Goal: Find specific page/section: Find specific page/section

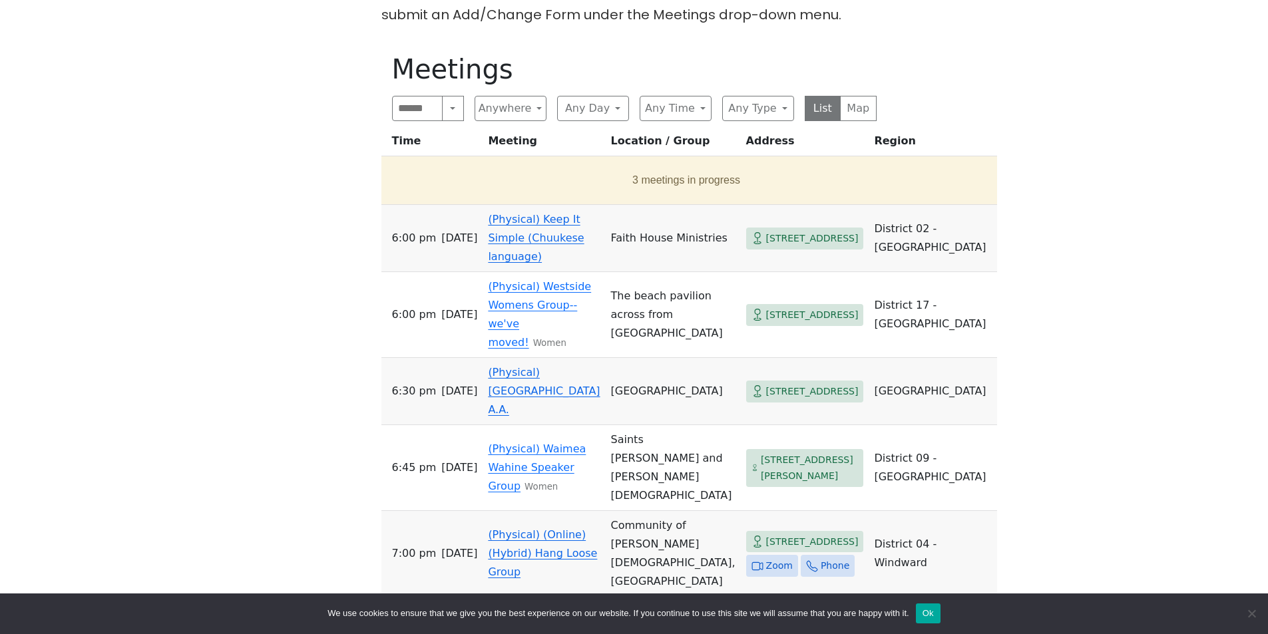
scroll to position [266, 0]
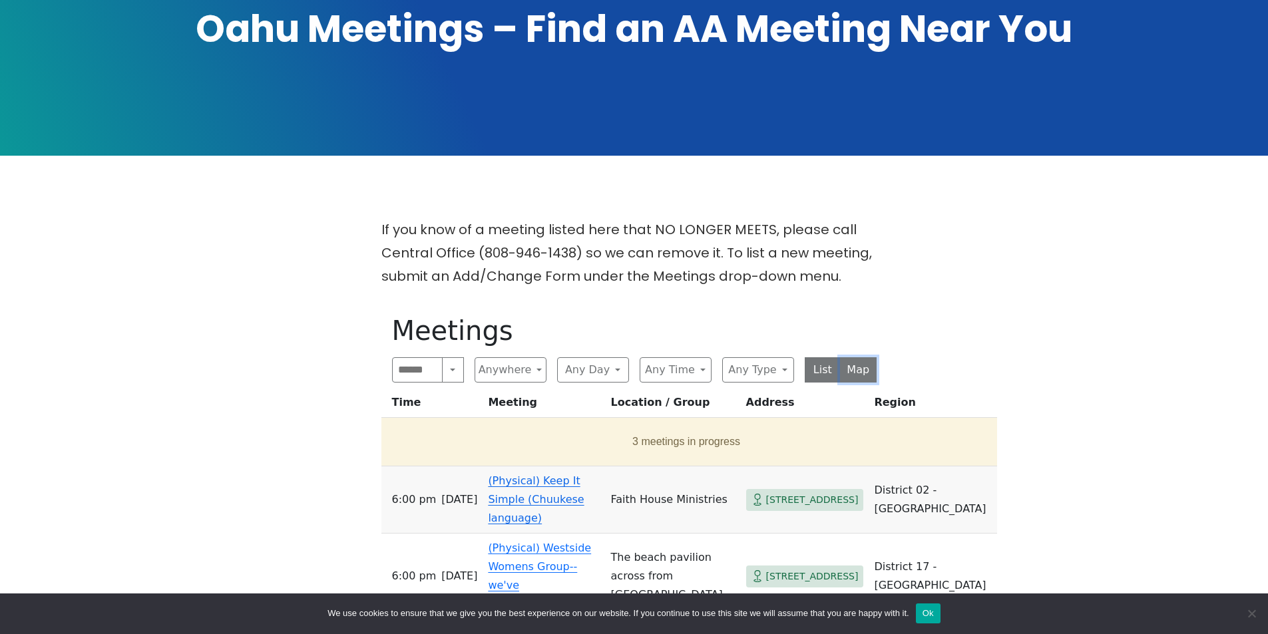
click at [868, 357] on button "Map" at bounding box center [858, 369] width 37 height 25
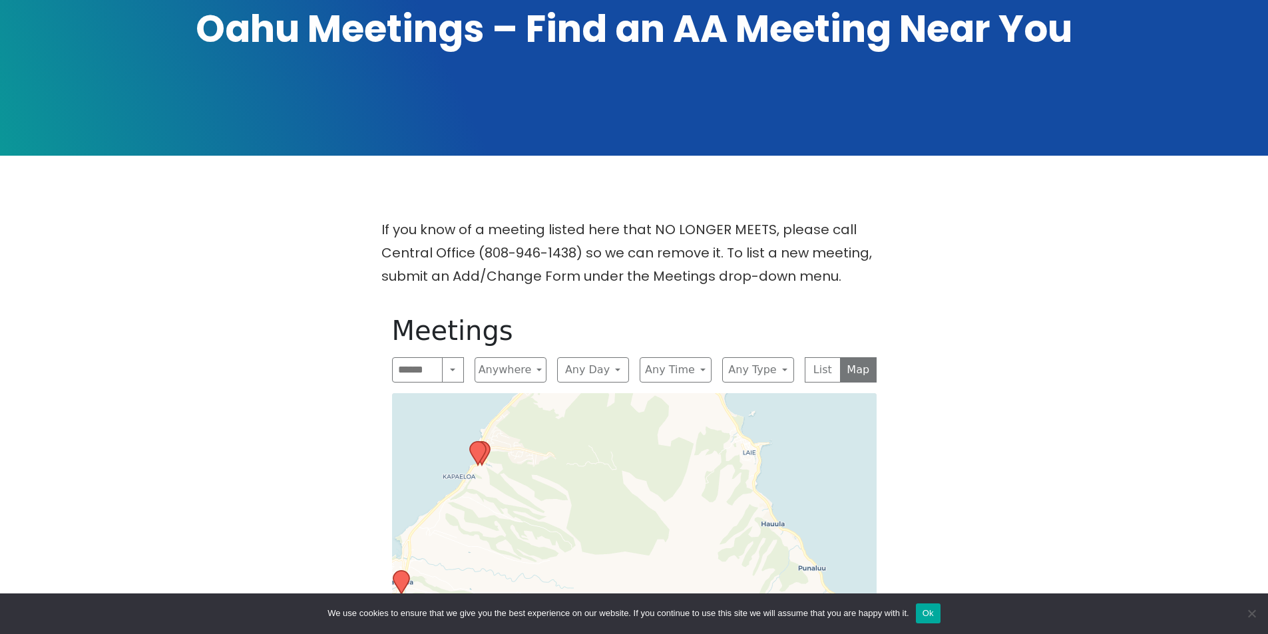
drag, startPoint x: 623, startPoint y: 482, endPoint x: 588, endPoint y: 301, distance: 183.8
click at [588, 304] on div "Meetings Search Near Location Near Me Anywhere Anywhere Cyberspace 67 District …" at bounding box center [634, 621] width 506 height 634
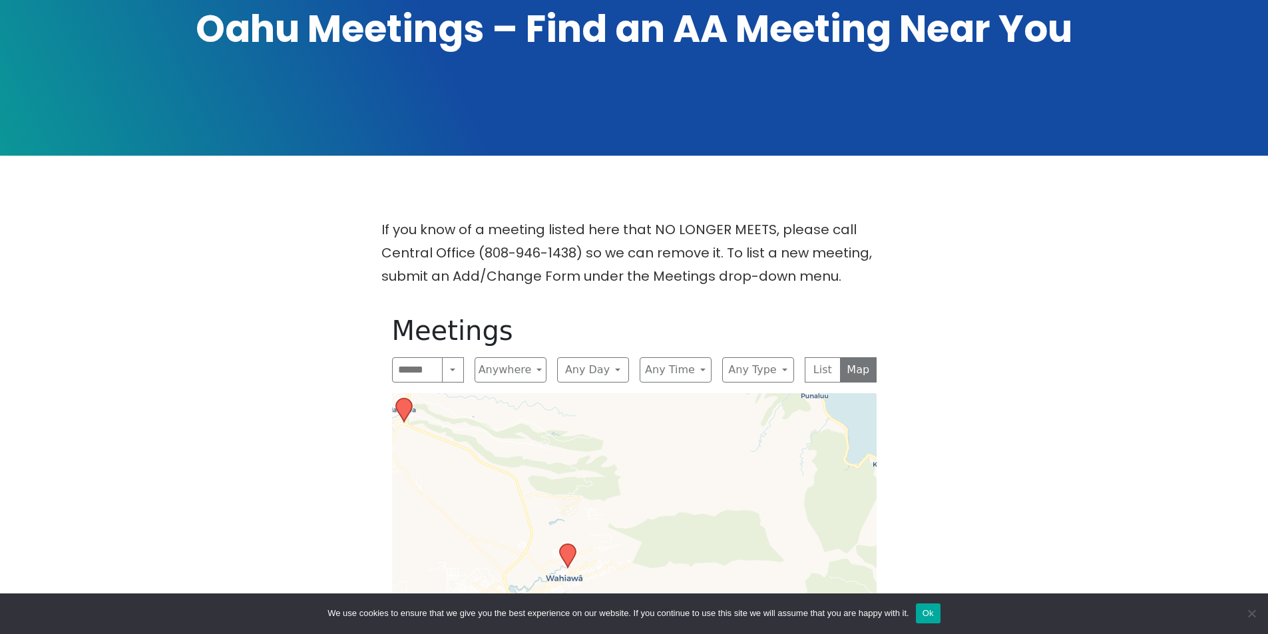
drag, startPoint x: 555, startPoint y: 506, endPoint x: 554, endPoint y: 340, distance: 165.7
click at [554, 340] on div "Meetings Search Near Location Near Me Anywhere Anywhere Cyberspace 67 District …" at bounding box center [634, 621] width 506 height 634
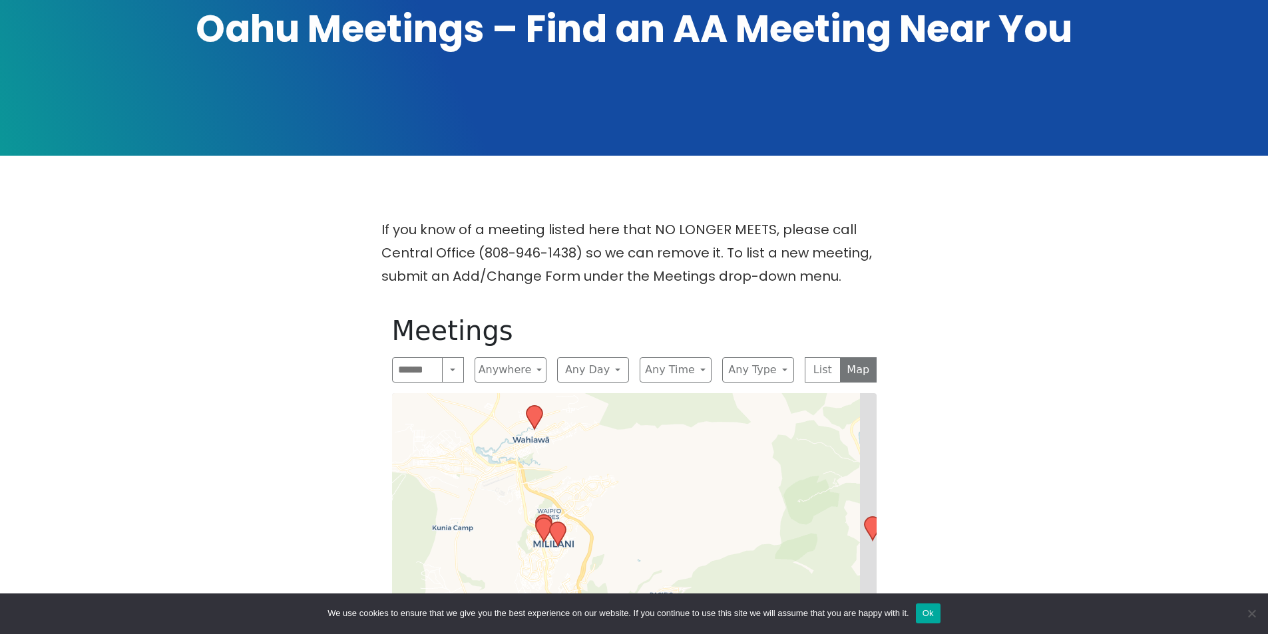
drag, startPoint x: 553, startPoint y: 465, endPoint x: 522, endPoint y: 314, distance: 154.3
click at [520, 314] on div "Meetings Search Near Location Near Me Anywhere Anywhere Cyberspace 67 District …" at bounding box center [634, 621] width 506 height 634
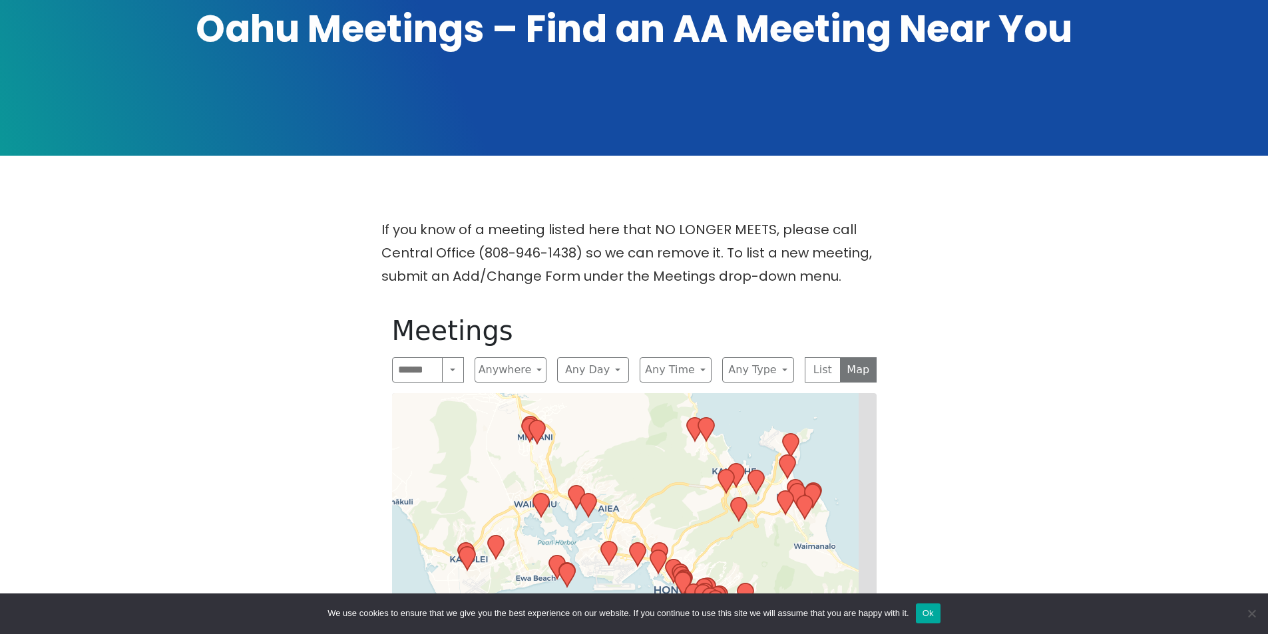
drag, startPoint x: 582, startPoint y: 502, endPoint x: 554, endPoint y: 419, distance: 88.4
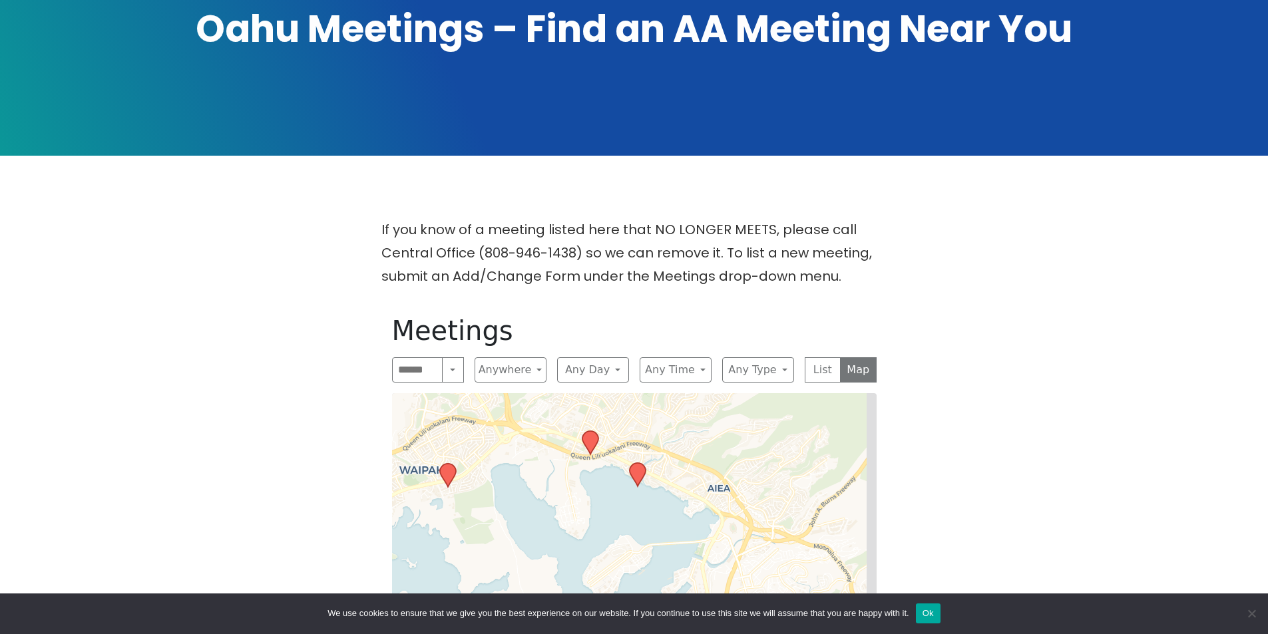
drag, startPoint x: 618, startPoint y: 433, endPoint x: 598, endPoint y: 465, distance: 37.7
click at [634, 463] on icon at bounding box center [637, 474] width 16 height 23
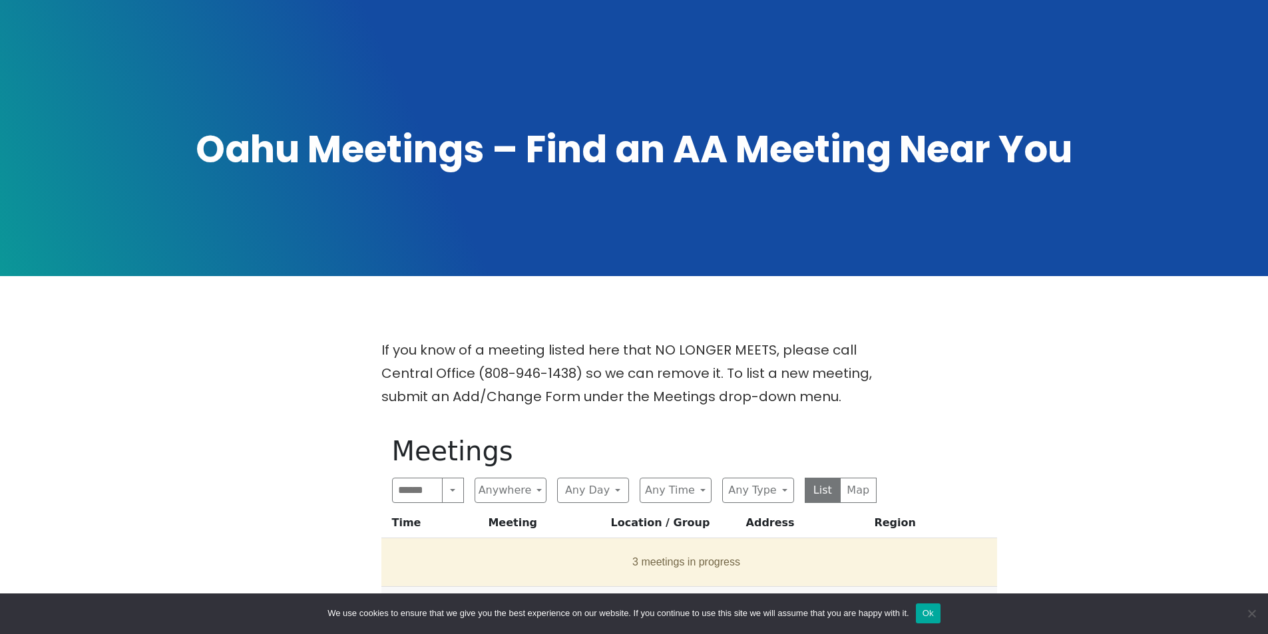
scroll to position [266, 0]
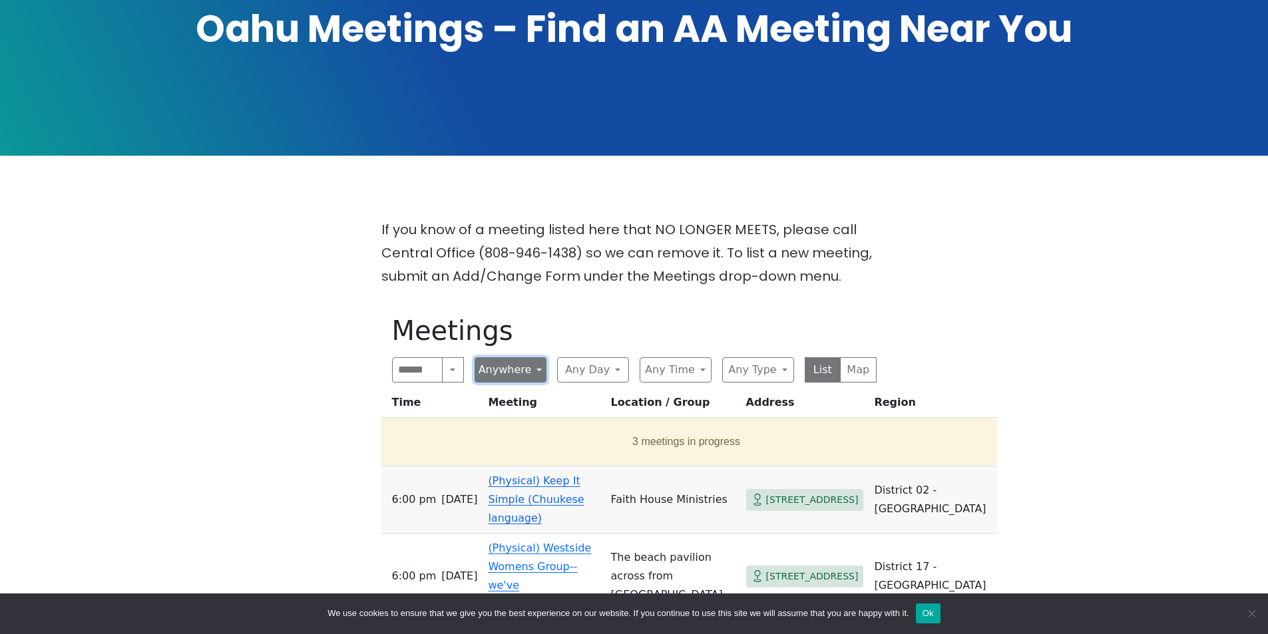
click at [505, 357] on button "Anywhere" at bounding box center [511, 369] width 72 height 25
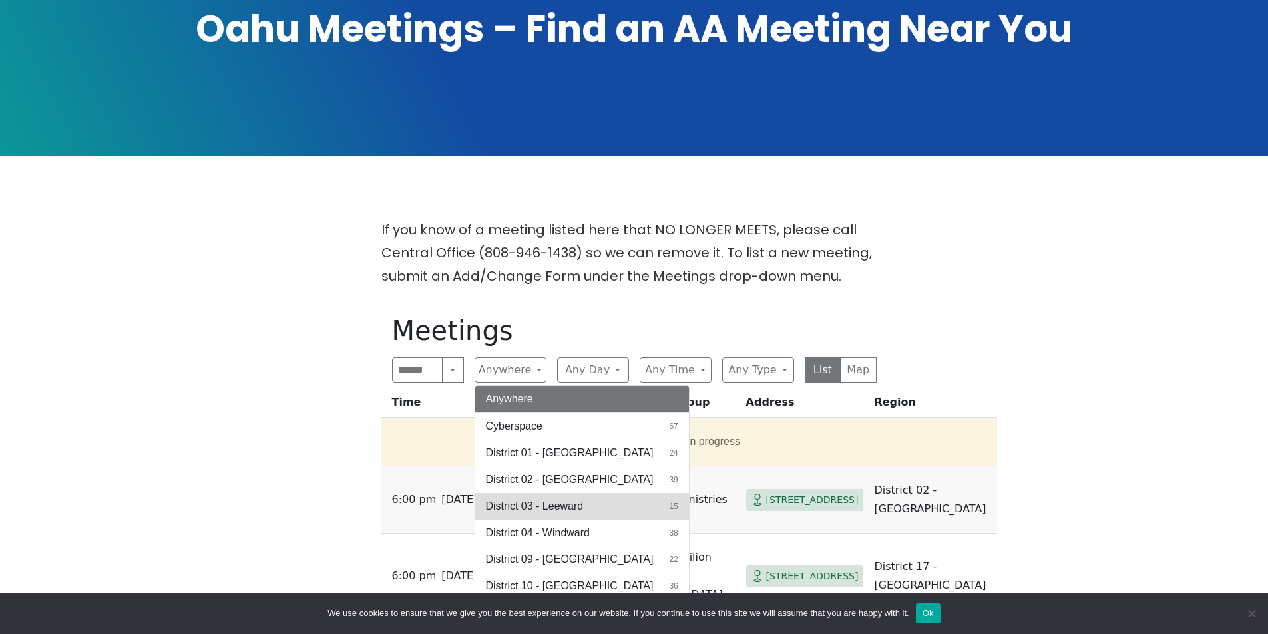
click at [524, 498] on span "District 03 - Leeward" at bounding box center [535, 506] width 98 height 16
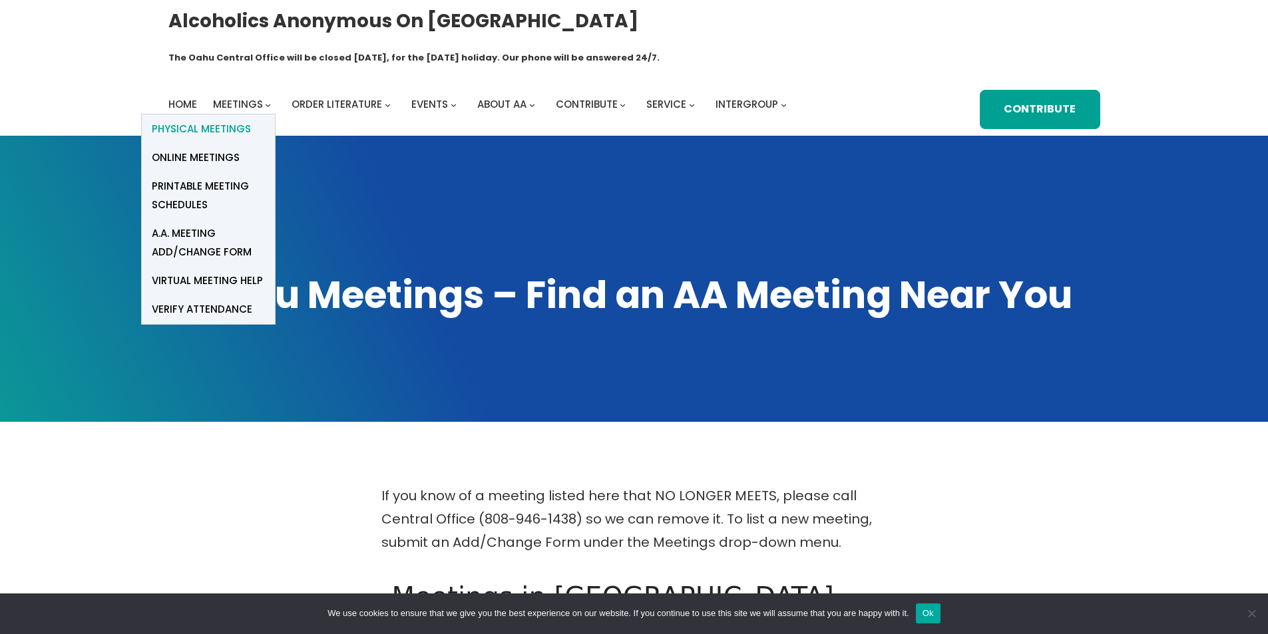
click at [182, 120] on span "Physical Meetings" at bounding box center [201, 129] width 99 height 19
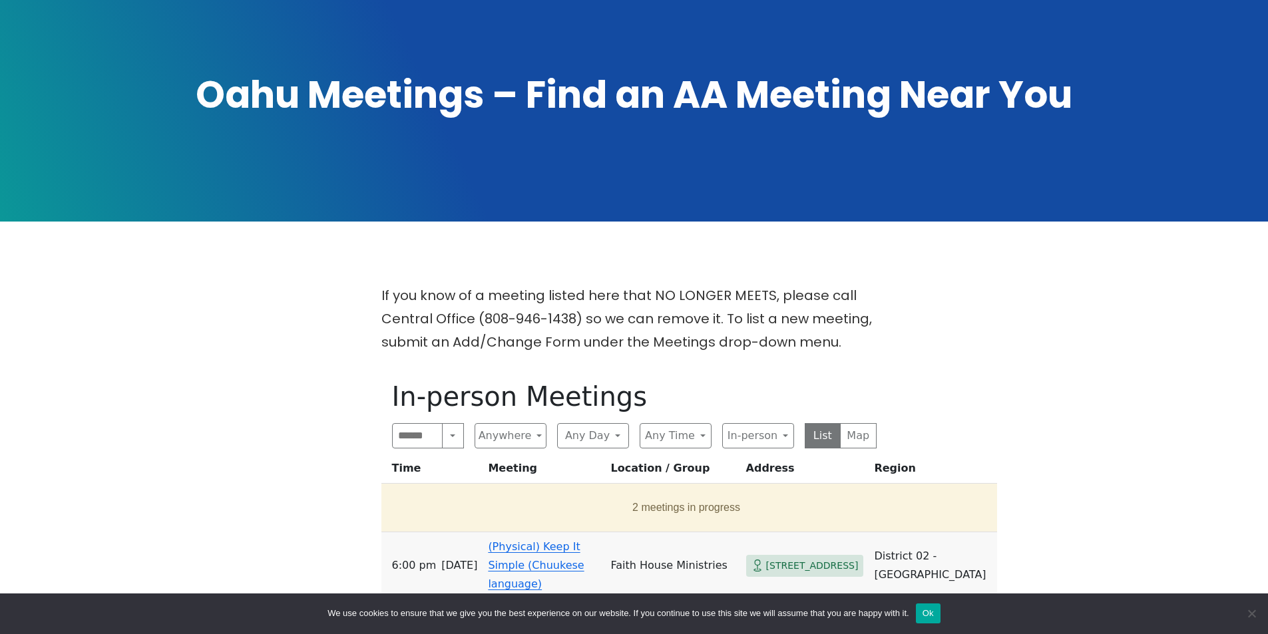
scroll to position [333, 0]
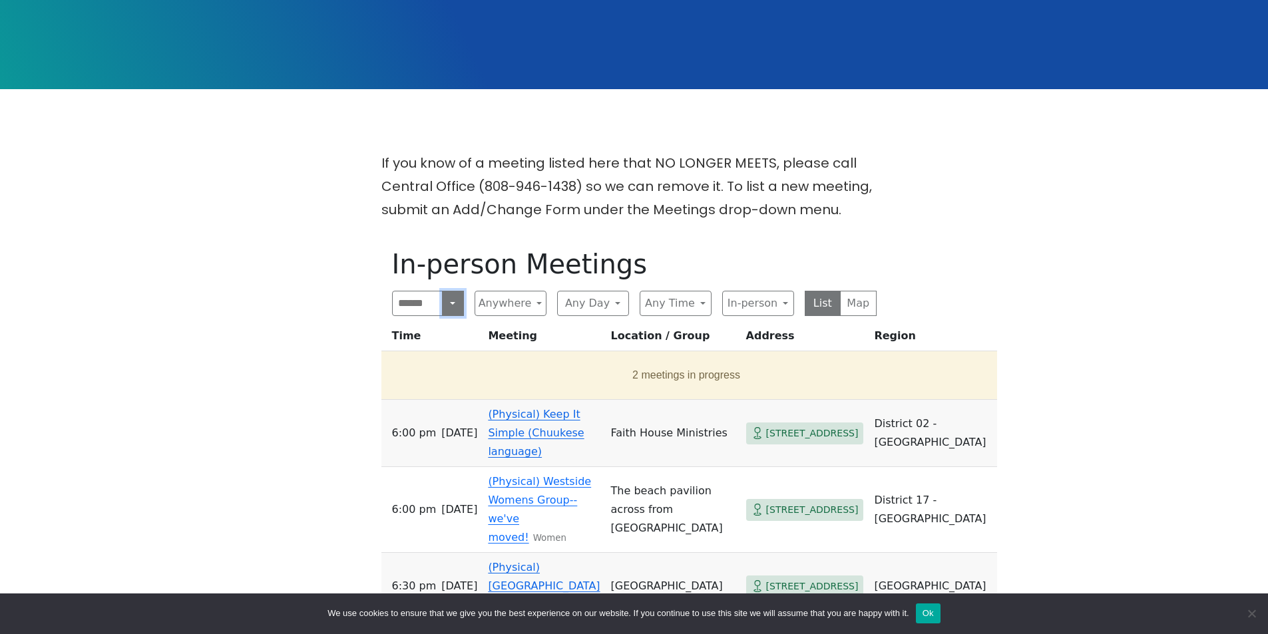
click at [442, 291] on button "Search" at bounding box center [452, 303] width 21 height 25
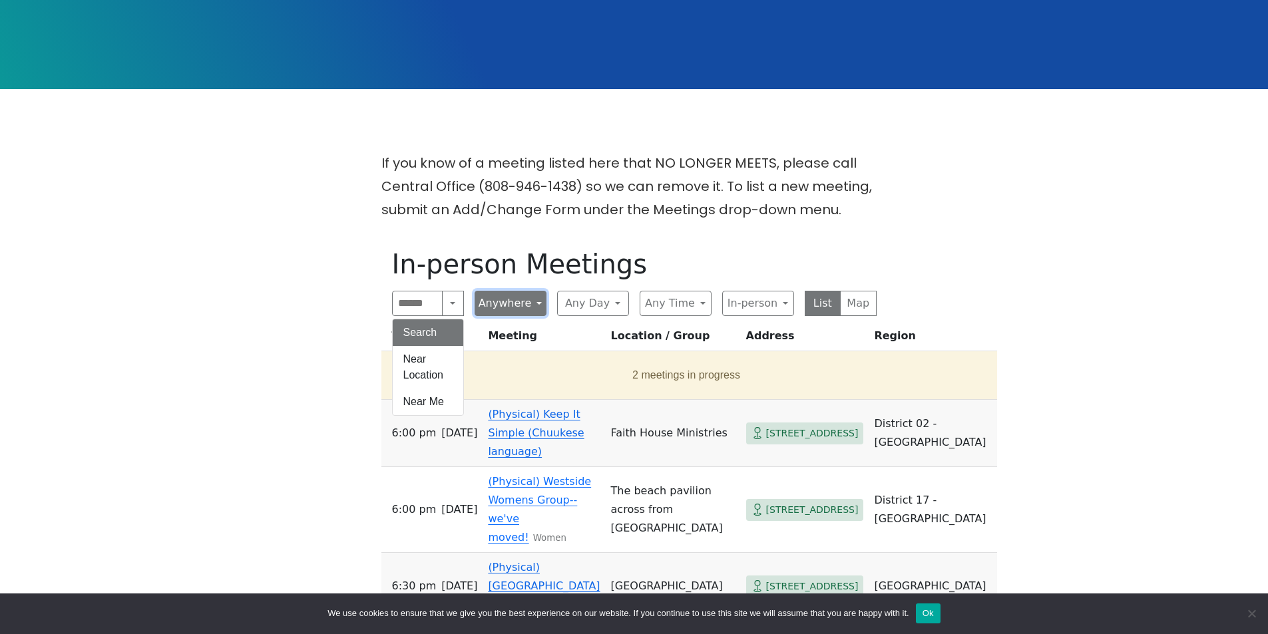
click at [501, 291] on button "Anywhere" at bounding box center [511, 303] width 72 height 25
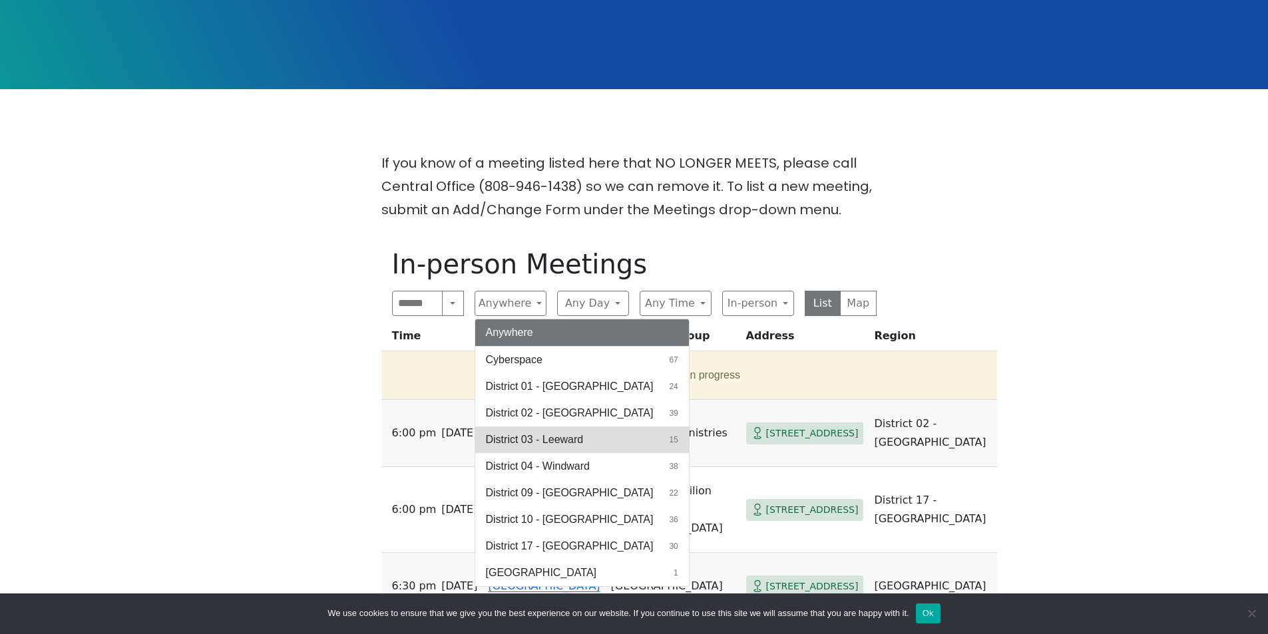
click at [520, 432] on span "District 03 - Leeward" at bounding box center [535, 440] width 98 height 16
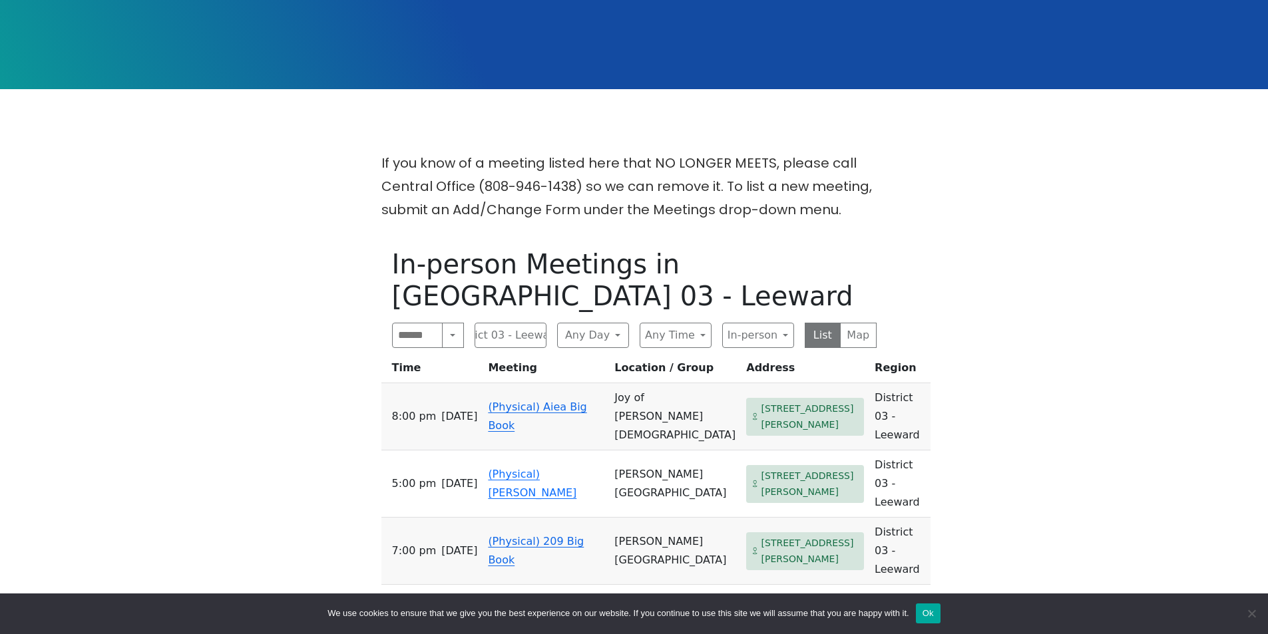
click at [282, 327] on div "If you know of a meeting listed here that NO LONGER MEETS, please call Central …" at bounding box center [633, 612] width 1141 height 920
click at [198, 122] on main "If you know of a meeting listed here that NO LONGER MEETS, please call Central …" at bounding box center [633, 611] width 1141 height 1045
click at [447, 323] on button "Search" at bounding box center [452, 335] width 21 height 25
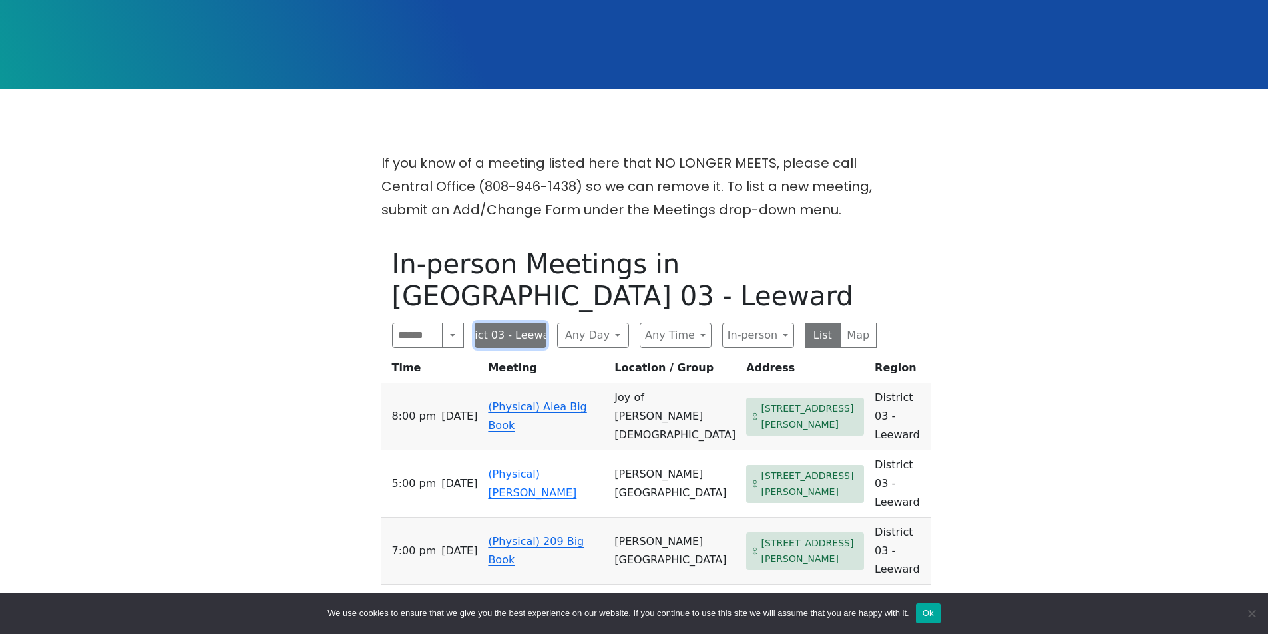
click at [494, 323] on button "District 03 - Leeward" at bounding box center [511, 335] width 72 height 25
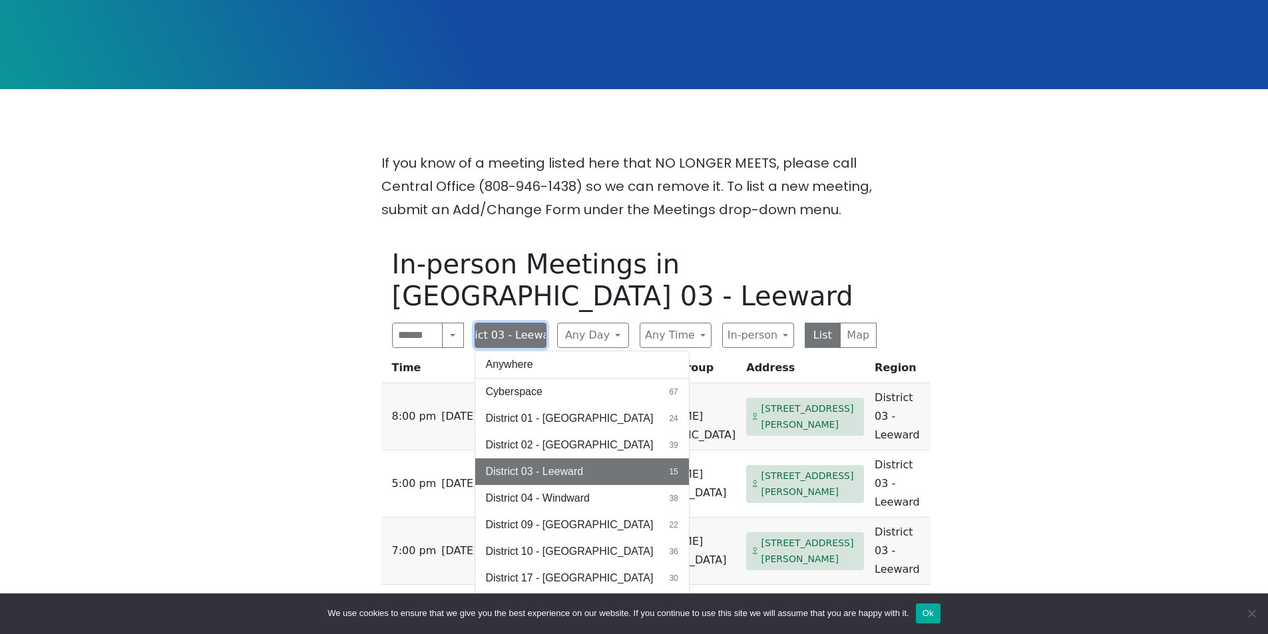
click at [494, 323] on button "District 03 - Leeward" at bounding box center [511, 335] width 72 height 25
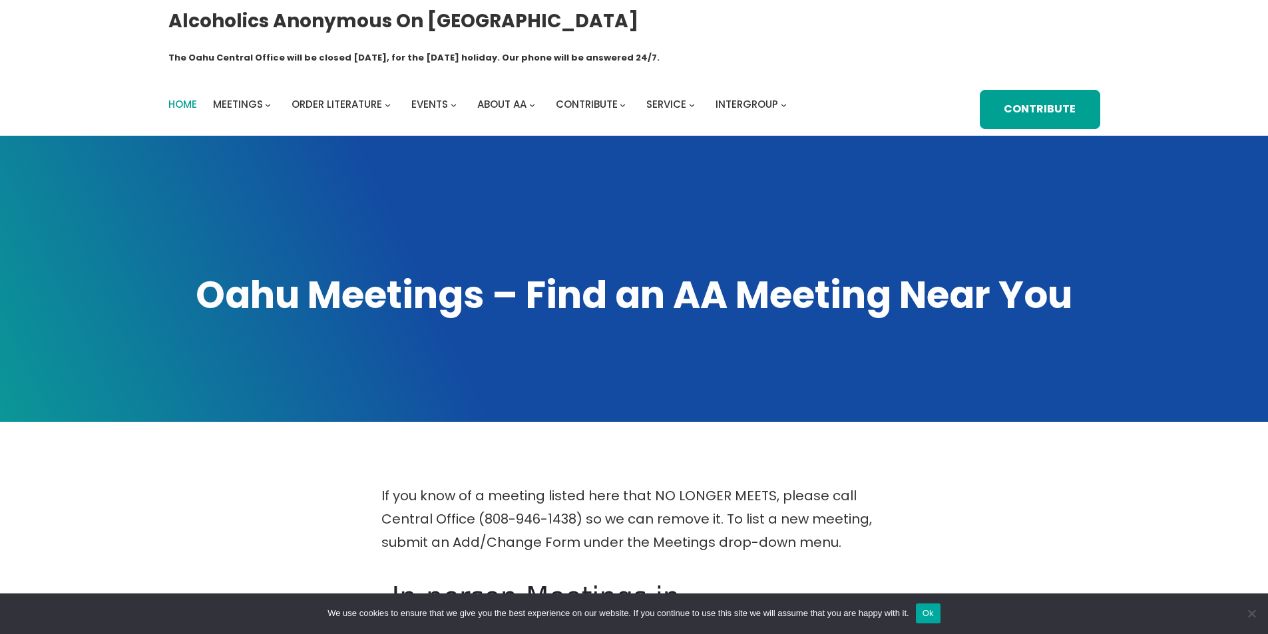
click at [176, 97] on span "Home" at bounding box center [182, 104] width 29 height 14
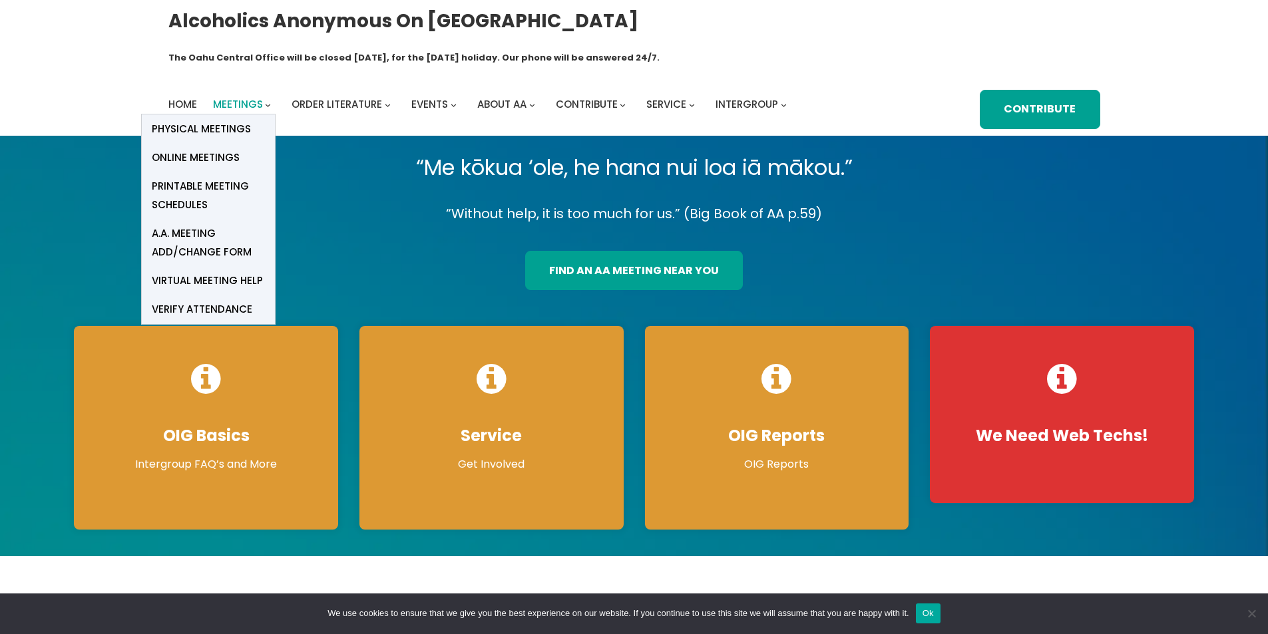
click at [236, 97] on span "Meetings" at bounding box center [238, 104] width 50 height 14
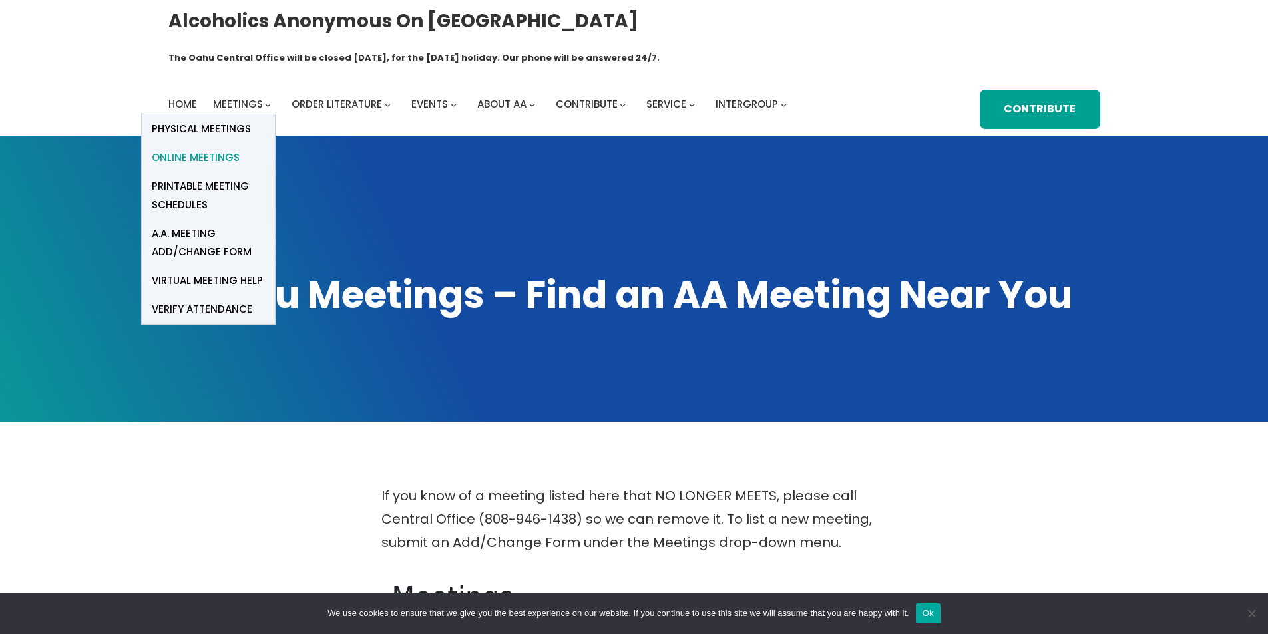
click at [209, 148] on span "Online Meetings" at bounding box center [196, 157] width 88 height 19
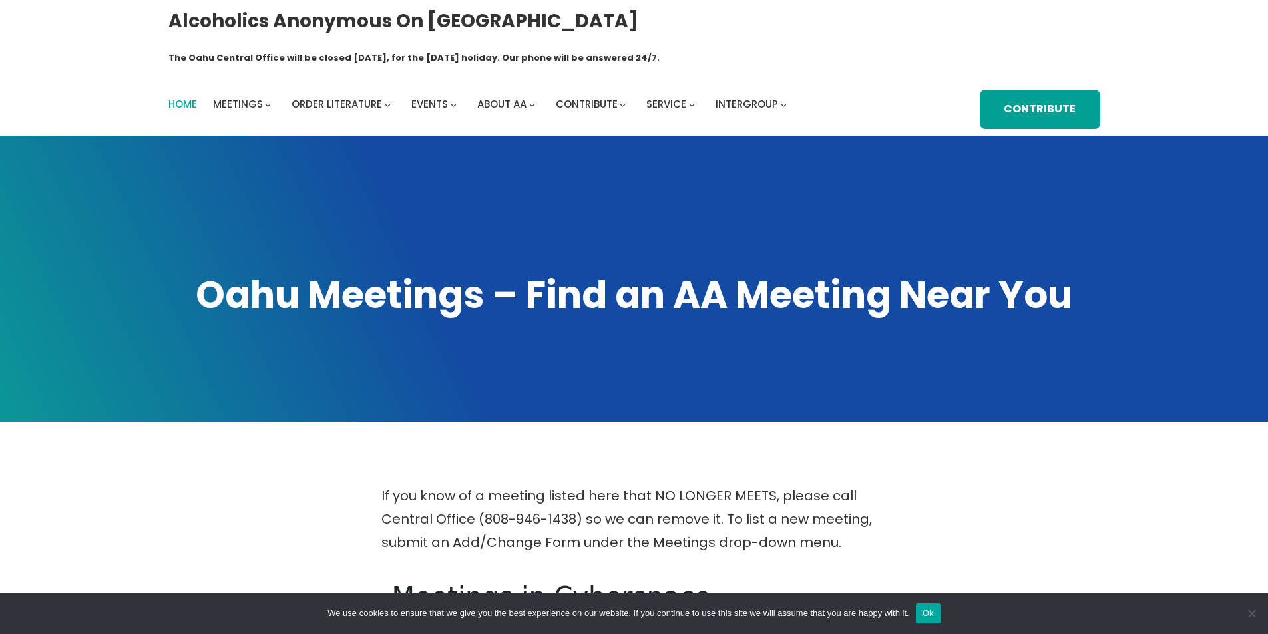
click at [182, 97] on span "Home" at bounding box center [182, 104] width 29 height 14
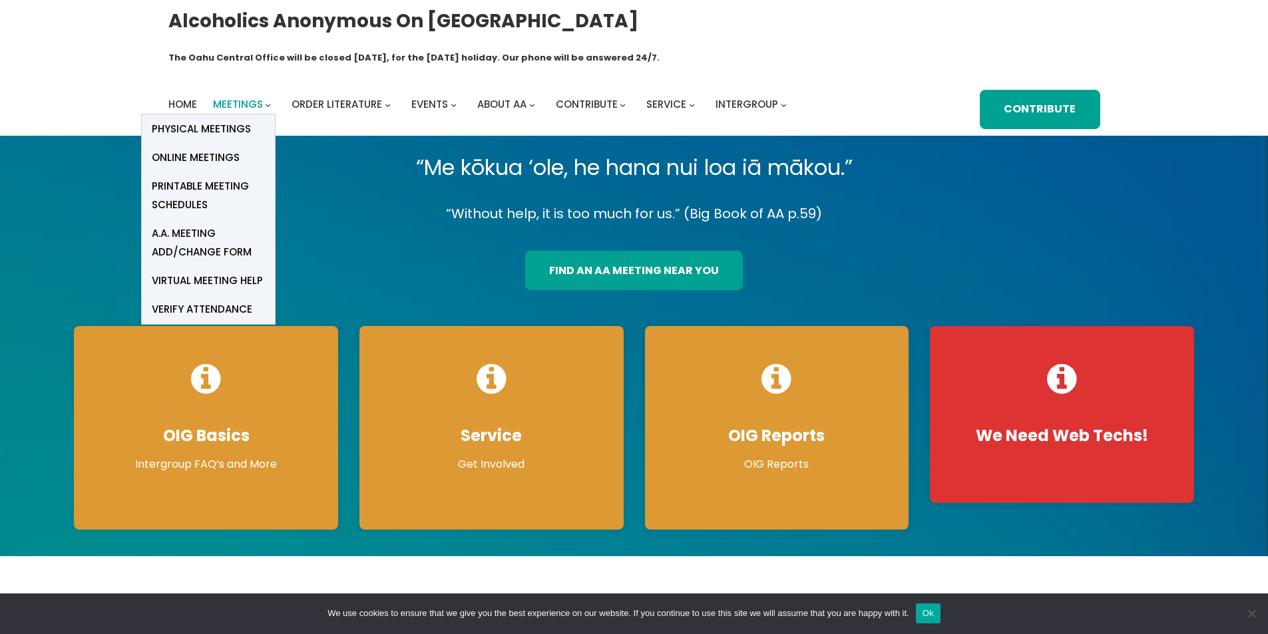
click at [222, 97] on span "Meetings" at bounding box center [238, 104] width 50 height 14
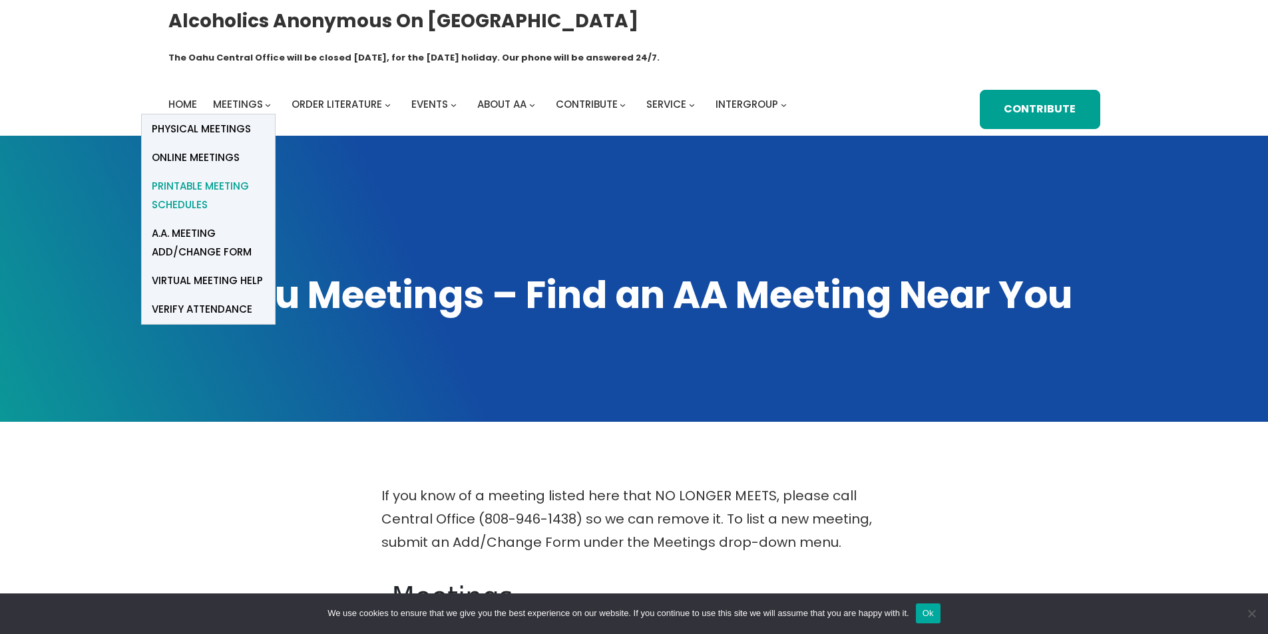
click at [179, 177] on span "Printable Meeting Schedules" at bounding box center [208, 195] width 113 height 37
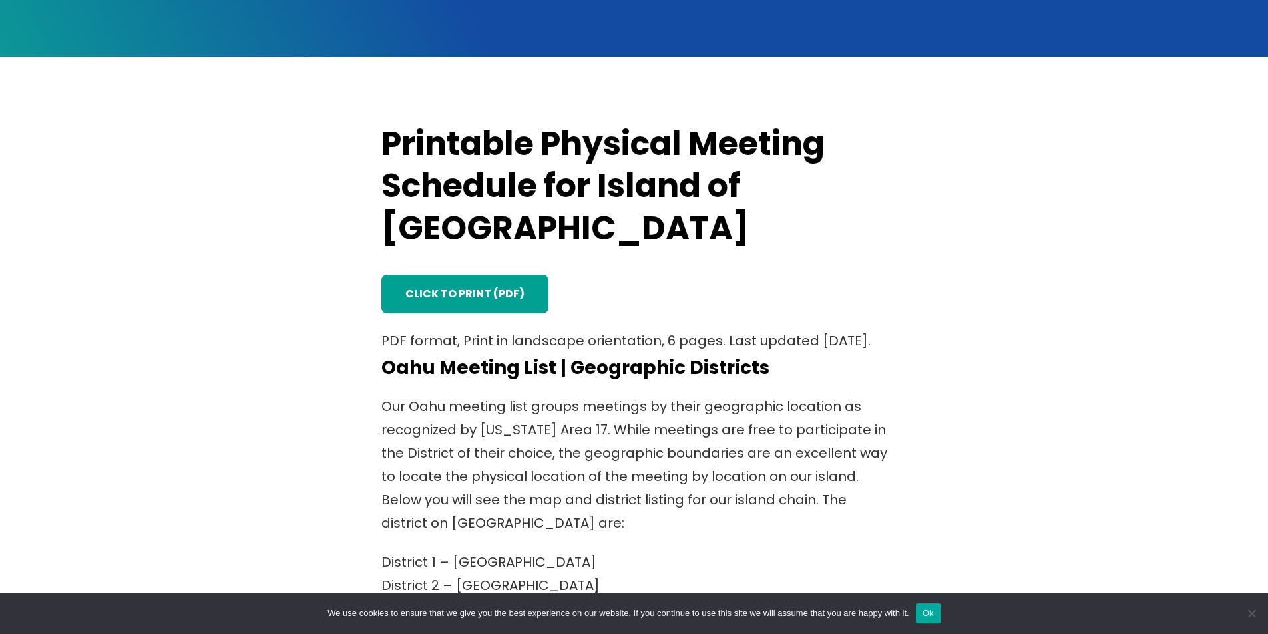
scroll to position [221, 0]
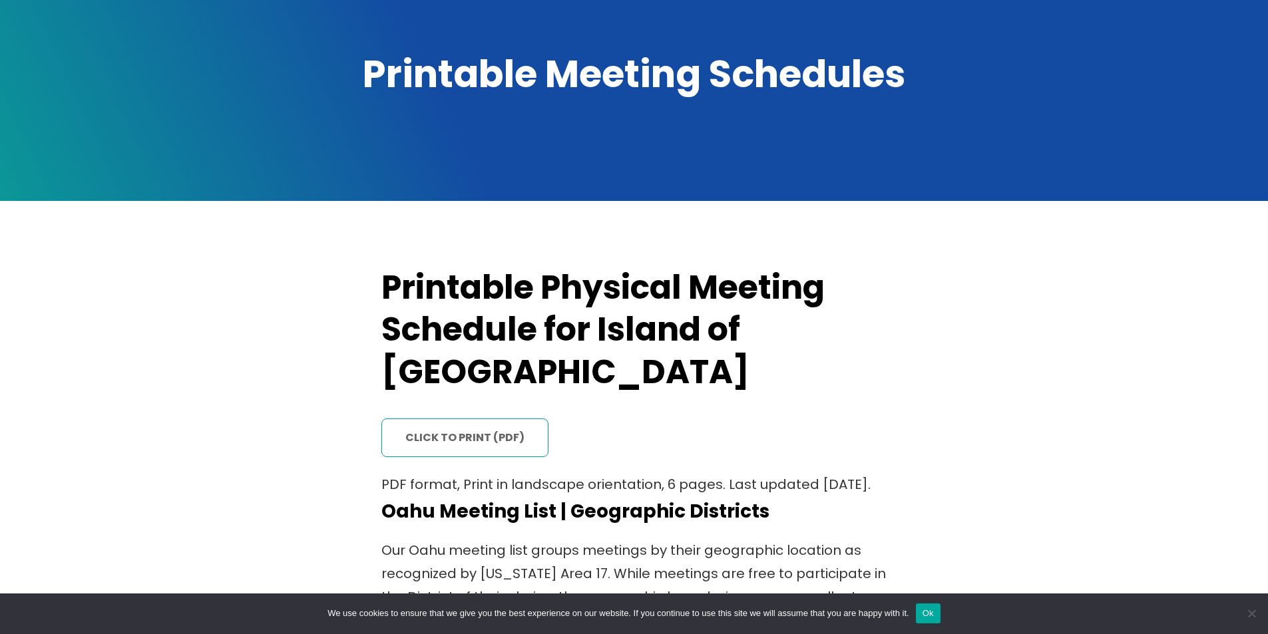
click at [424, 419] on link "click to print (PDF)" at bounding box center [464, 438] width 167 height 39
